Goal: Complete application form: Complete application form

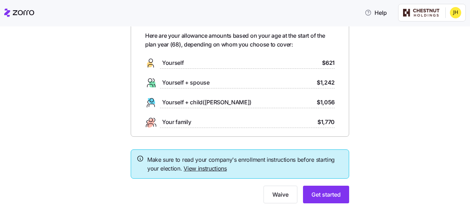
scroll to position [41, 0]
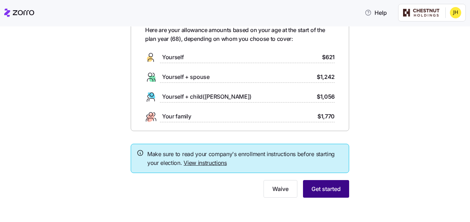
click at [324, 189] on span "Get started" at bounding box center [326, 189] width 29 height 8
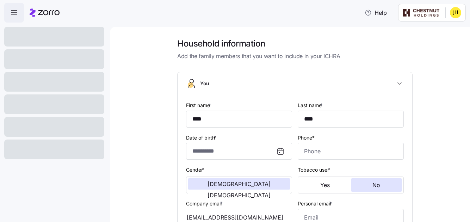
type input "**********"
type input "[PHONE_NUMBER]"
